Goal: Information Seeking & Learning: Learn about a topic

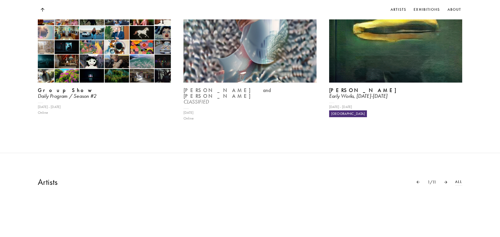
scroll to position [315, 0]
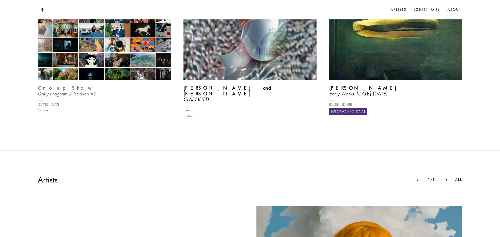
click at [55, 91] on b "Group Show" at bounding box center [66, 88] width 56 height 6
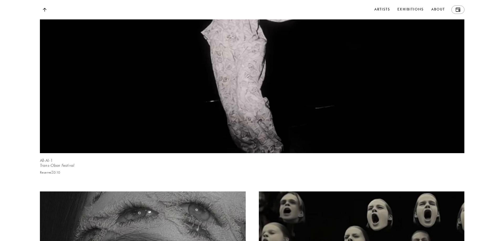
scroll to position [3598, 0]
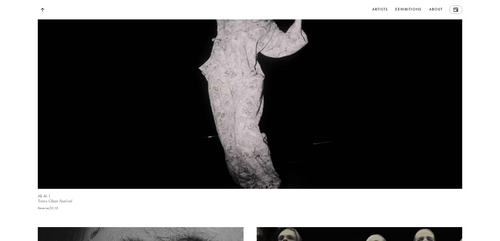
click at [250, 144] on video at bounding box center [251, 70] width 438 height 246
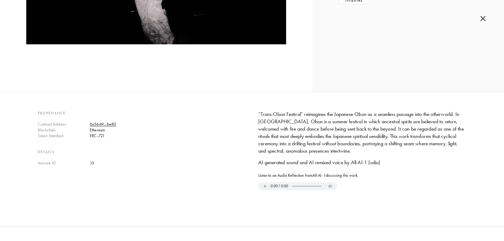
scroll to position [131, 0]
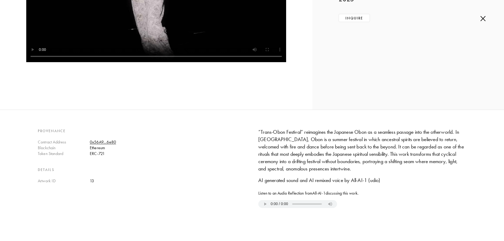
click at [111, 149] on div "Ethereum" at bounding box center [168, 148] width 156 height 6
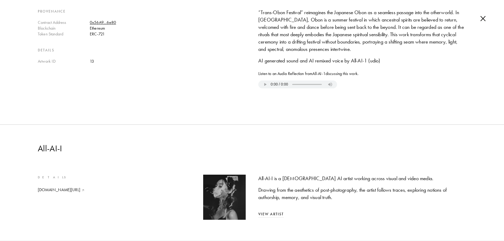
scroll to position [255, 0]
click at [271, 212] on link "View Artist" at bounding box center [362, 215] width 208 height 6
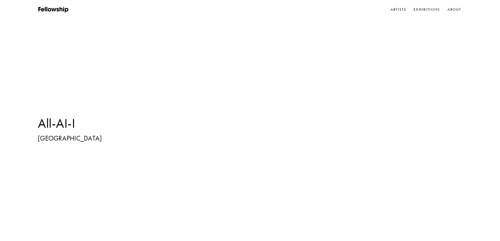
scroll to position [1669, 0]
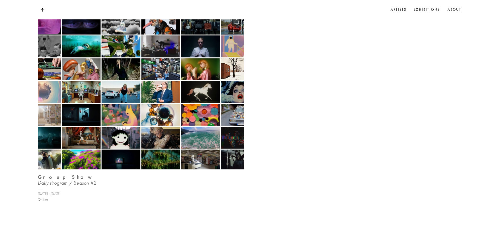
click at [53, 178] on b "Group Show" at bounding box center [66, 177] width 56 height 6
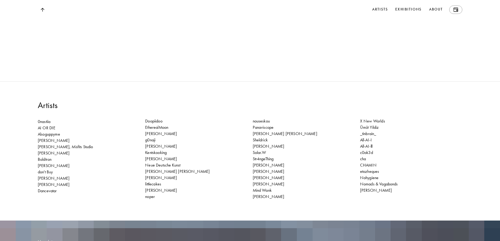
scroll to position [9244, 0]
